Goal: Transaction & Acquisition: Purchase product/service

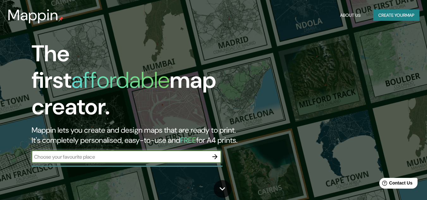
click at [169, 153] on input "text" at bounding box center [120, 156] width 177 height 7
click at [181, 153] on input "text" at bounding box center [120, 156] width 177 height 7
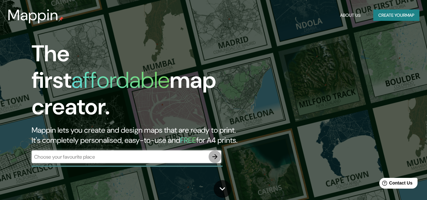
click at [214, 154] on icon "button" at bounding box center [214, 156] width 5 height 5
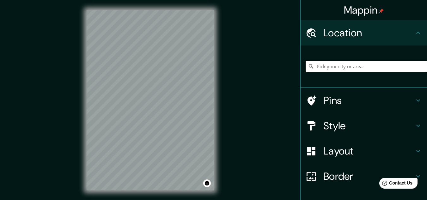
click at [386, 68] on input "Pick your city or area" at bounding box center [366, 66] width 121 height 11
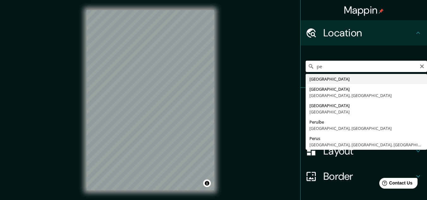
type input "p"
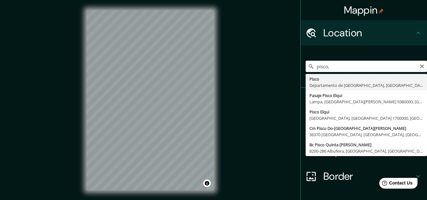
type input "Pisco, [GEOGRAPHIC_DATA], [GEOGRAPHIC_DATA]"
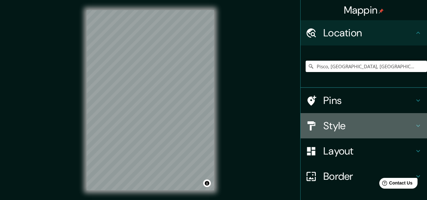
click at [334, 127] on h4 "Style" at bounding box center [368, 125] width 91 height 13
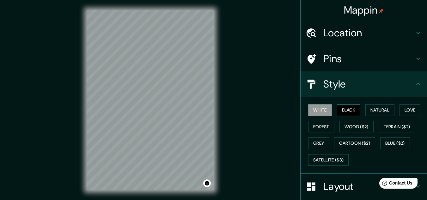
click at [342, 108] on button "Black" at bounding box center [349, 110] width 24 height 12
click at [228, 128] on div "Mappin Location [GEOGRAPHIC_DATA], [GEOGRAPHIC_DATA], [GEOGRAPHIC_DATA] Pins St…" at bounding box center [213, 105] width 427 height 211
click at [217, 106] on div "© Mapbox © OpenStreetMap Improve this map" at bounding box center [150, 100] width 148 height 200
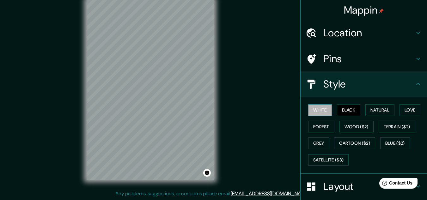
click at [319, 109] on button "White" at bounding box center [320, 110] width 24 height 12
click at [376, 111] on button "Natural" at bounding box center [379, 110] width 29 height 12
click at [319, 112] on button "White" at bounding box center [320, 110] width 24 height 12
click at [337, 109] on button "Black" at bounding box center [349, 110] width 24 height 12
click at [318, 106] on button "White" at bounding box center [320, 110] width 24 height 12
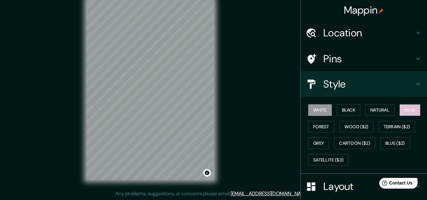
click at [406, 113] on button "Love" at bounding box center [410, 110] width 21 height 12
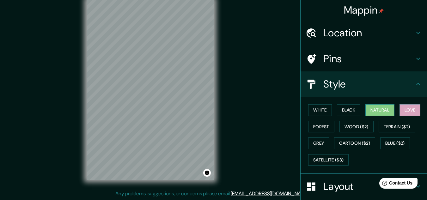
click at [369, 115] on button "Natural" at bounding box center [379, 110] width 29 height 12
click at [344, 115] on button "Black" at bounding box center [349, 110] width 24 height 12
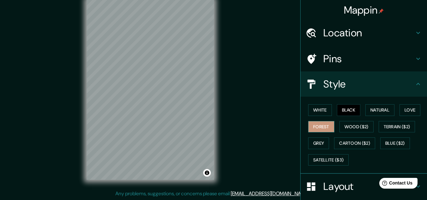
click at [314, 128] on button "Forest" at bounding box center [321, 127] width 26 height 12
click at [317, 110] on button "White" at bounding box center [320, 110] width 24 height 12
